Goal: Transaction & Acquisition: Book appointment/travel/reservation

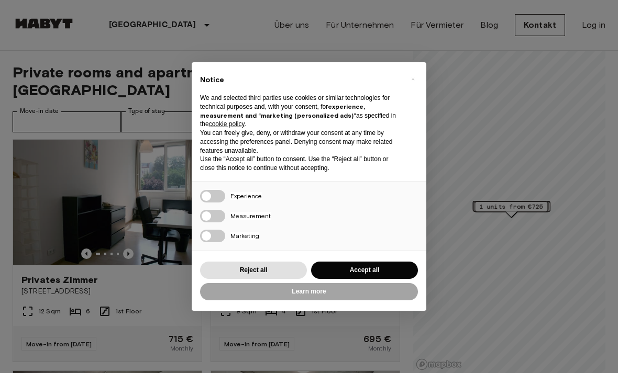
scroll to position [4, 0]
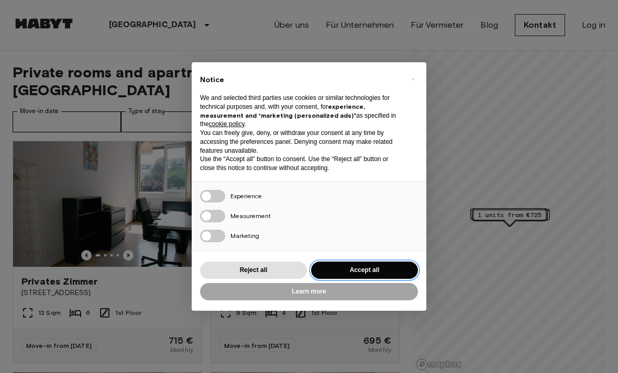
click at [382, 262] on button "Accept all" at bounding box center [364, 270] width 107 height 17
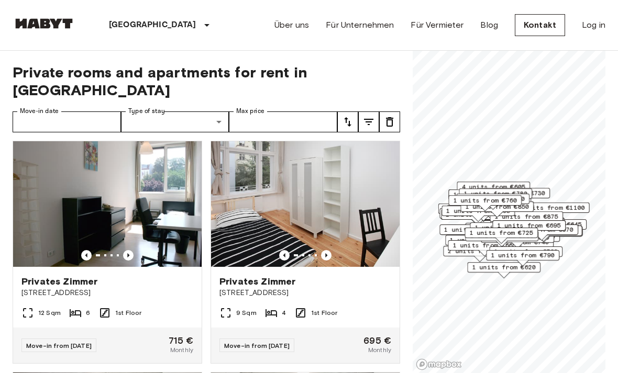
scroll to position [0, 0]
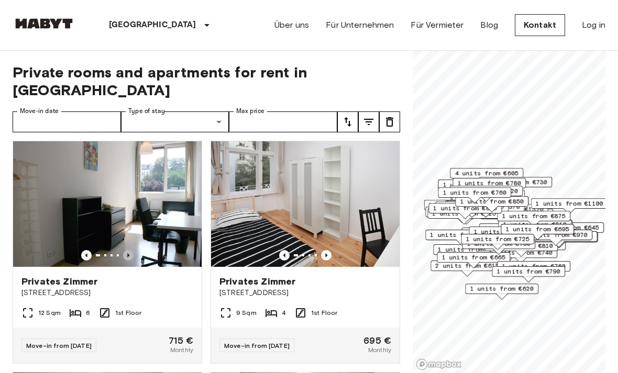
click at [132, 250] on icon "Previous image" at bounding box center [128, 255] width 10 height 10
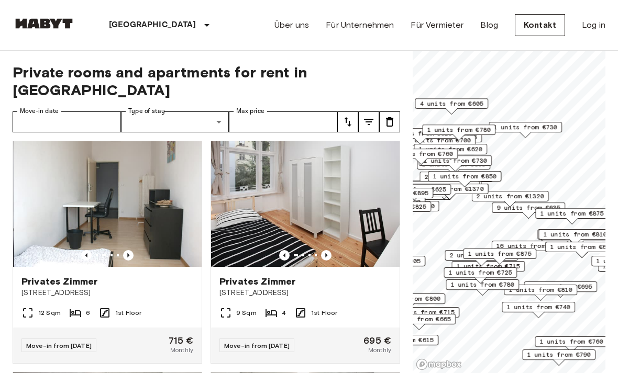
click at [132, 231] on img at bounding box center [108, 204] width 188 height 126
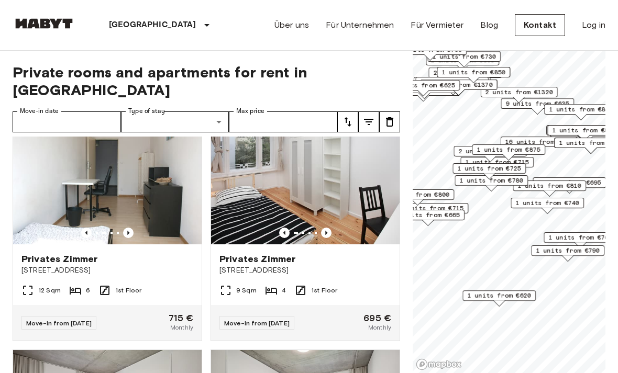
scroll to position [33, 0]
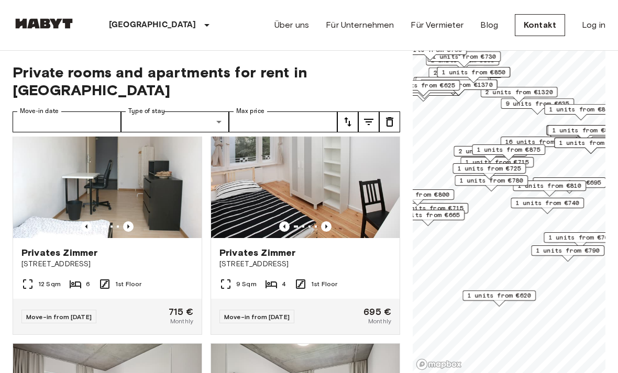
click at [327, 221] on icon "Previous image" at bounding box center [326, 226] width 10 height 10
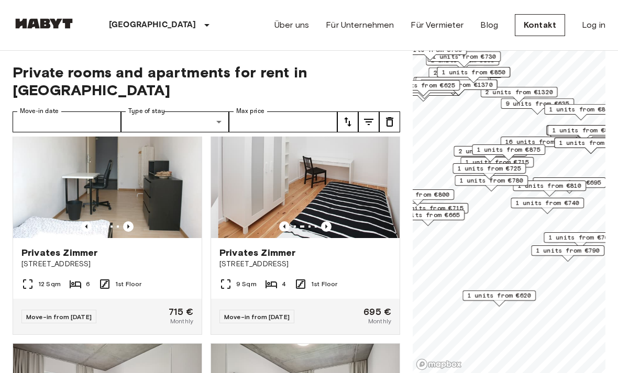
click at [324, 221] on icon "Previous image" at bounding box center [326, 226] width 10 height 10
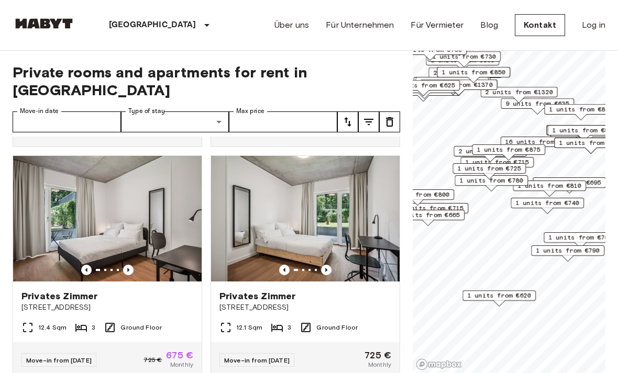
scroll to position [222, 0]
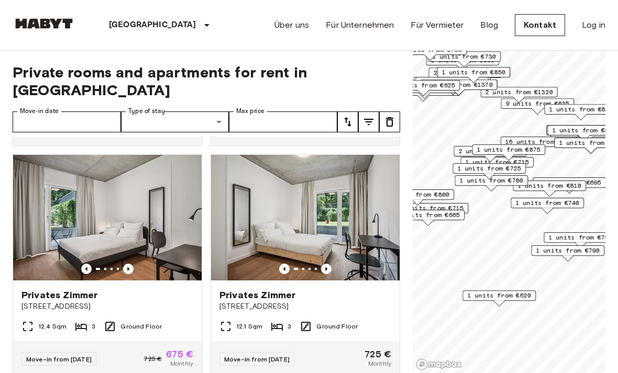
click at [133, 264] on icon "Previous image" at bounding box center [128, 269] width 10 height 10
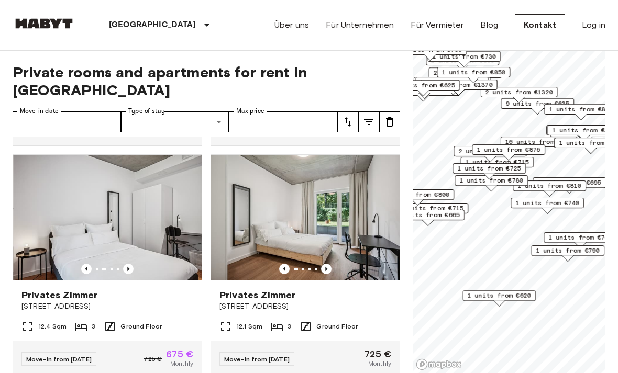
click at [126, 264] on icon "Previous image" at bounding box center [128, 269] width 10 height 10
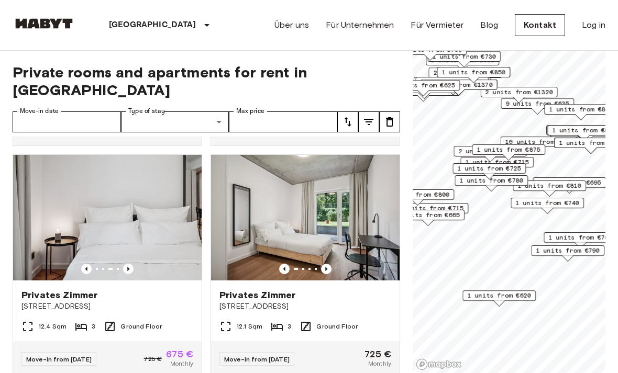
click at [322, 264] on icon "Previous image" at bounding box center [326, 269] width 10 height 10
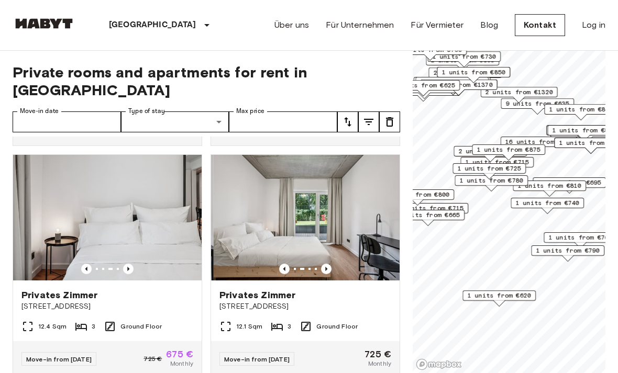
click at [325, 264] on icon "Previous image" at bounding box center [326, 269] width 10 height 10
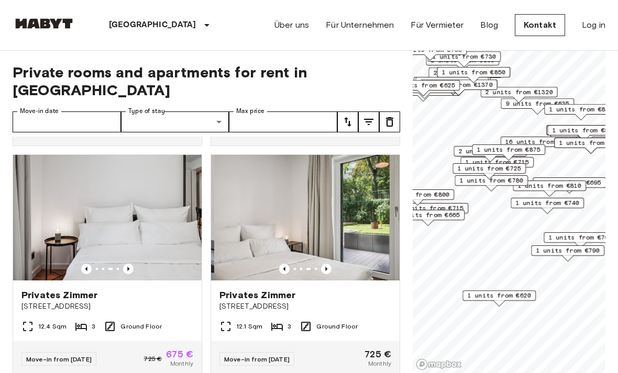
click at [326, 264] on icon "Previous image" at bounding box center [326, 269] width 10 height 10
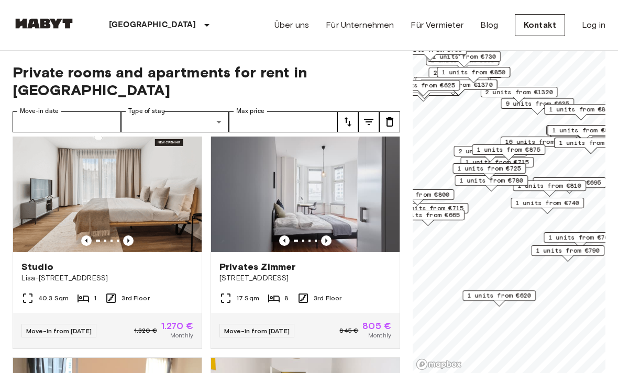
scroll to position [476, 0]
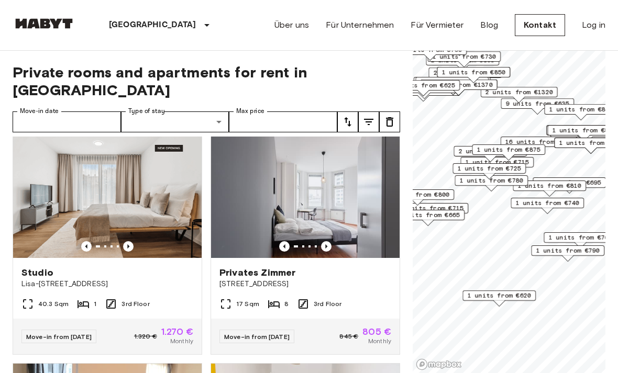
click at [133, 241] on icon "Previous image" at bounding box center [128, 246] width 10 height 10
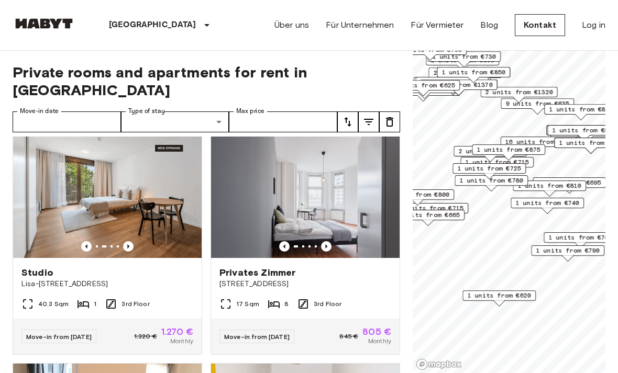
click at [129, 241] on icon "Previous image" at bounding box center [128, 246] width 10 height 10
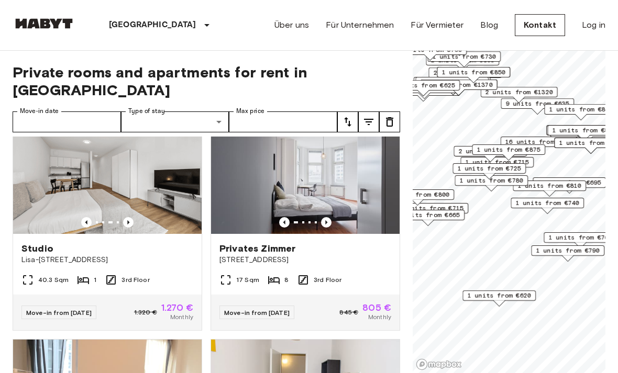
scroll to position [495, 0]
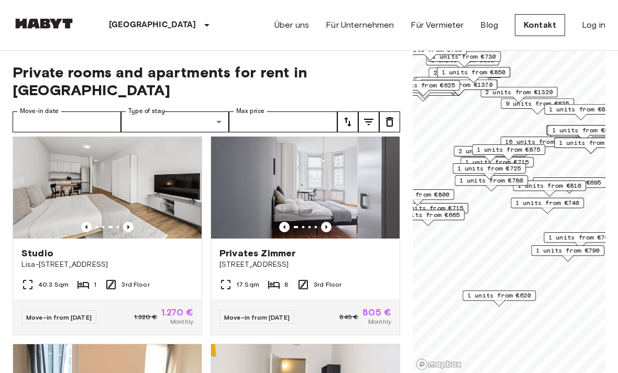
click at [325, 222] on icon "Previous image" at bounding box center [326, 227] width 10 height 10
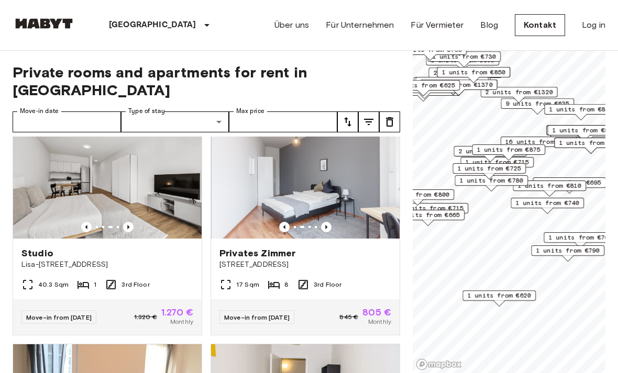
click at [328, 222] on icon "Previous image" at bounding box center [326, 227] width 10 height 10
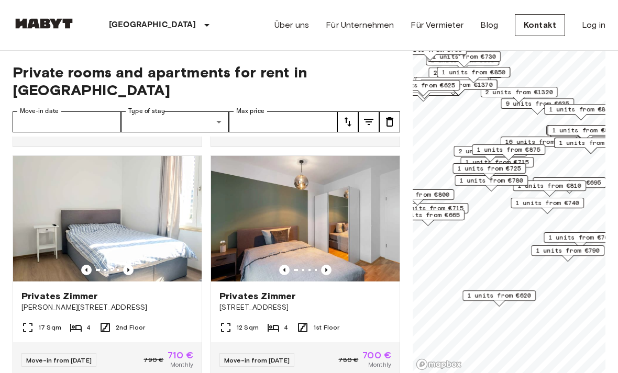
scroll to position [1868, 0]
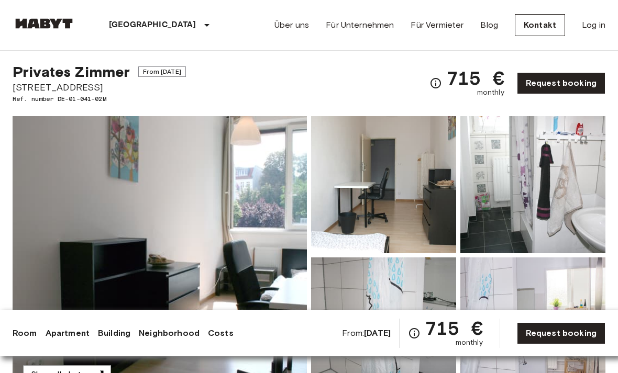
scroll to position [13, 0]
